Goal: Transaction & Acquisition: Subscribe to service/newsletter

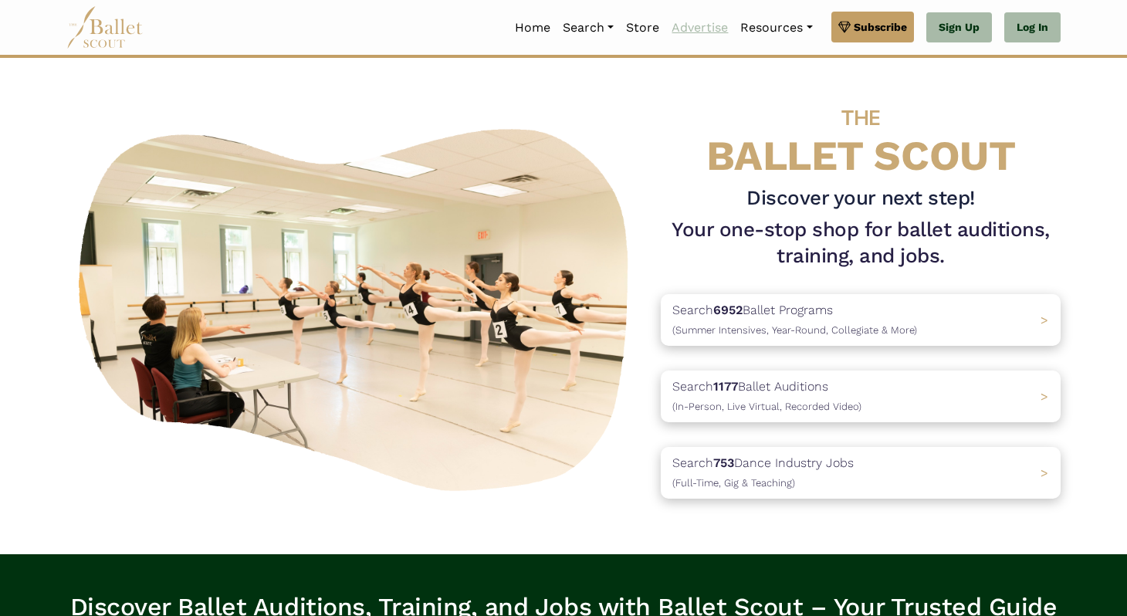
click at [689, 30] on link "Advertise" at bounding box center [699, 28] width 69 height 32
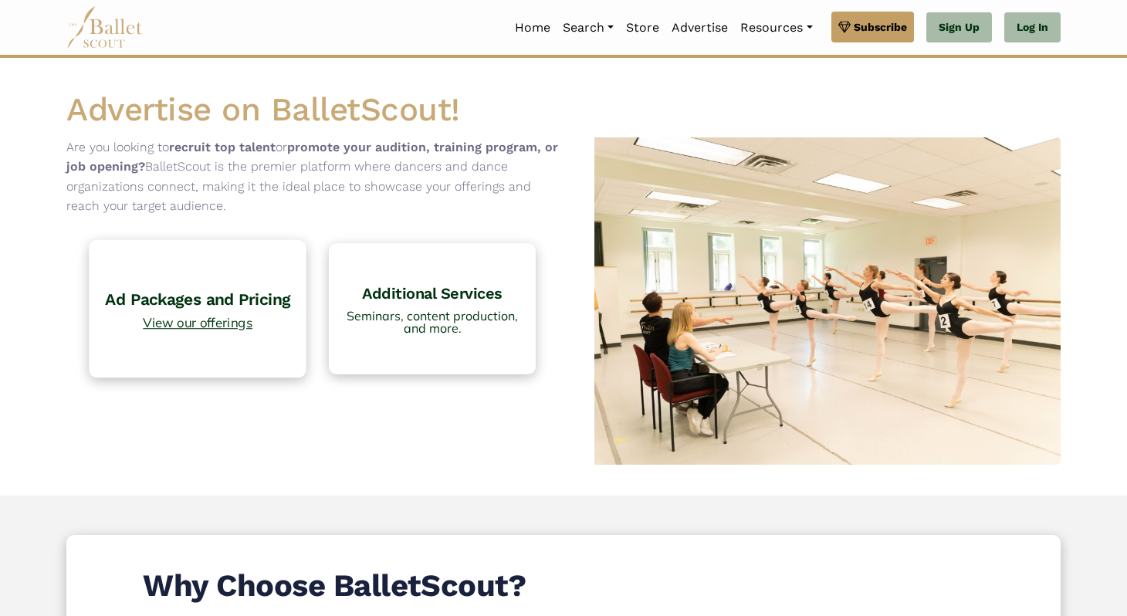
click at [184, 271] on link "Ad Packages and Pricing View our offerings" at bounding box center [198, 308] width 218 height 137
